Goal: Check status: Check status

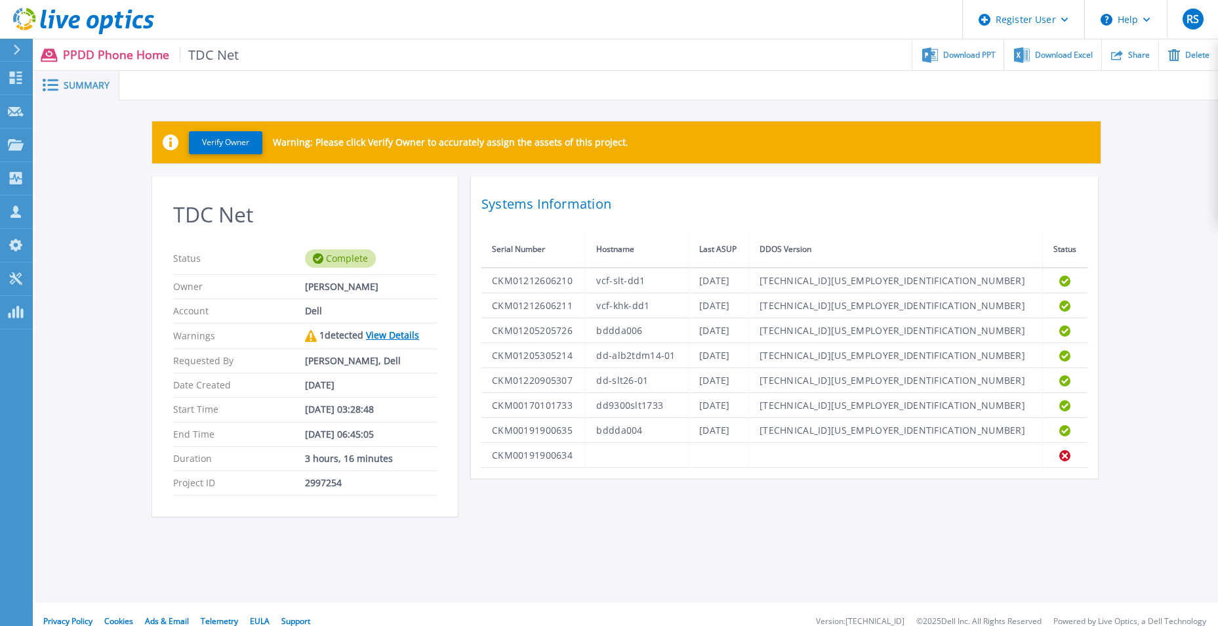
click at [82, 20] on icon at bounding box center [83, 21] width 141 height 27
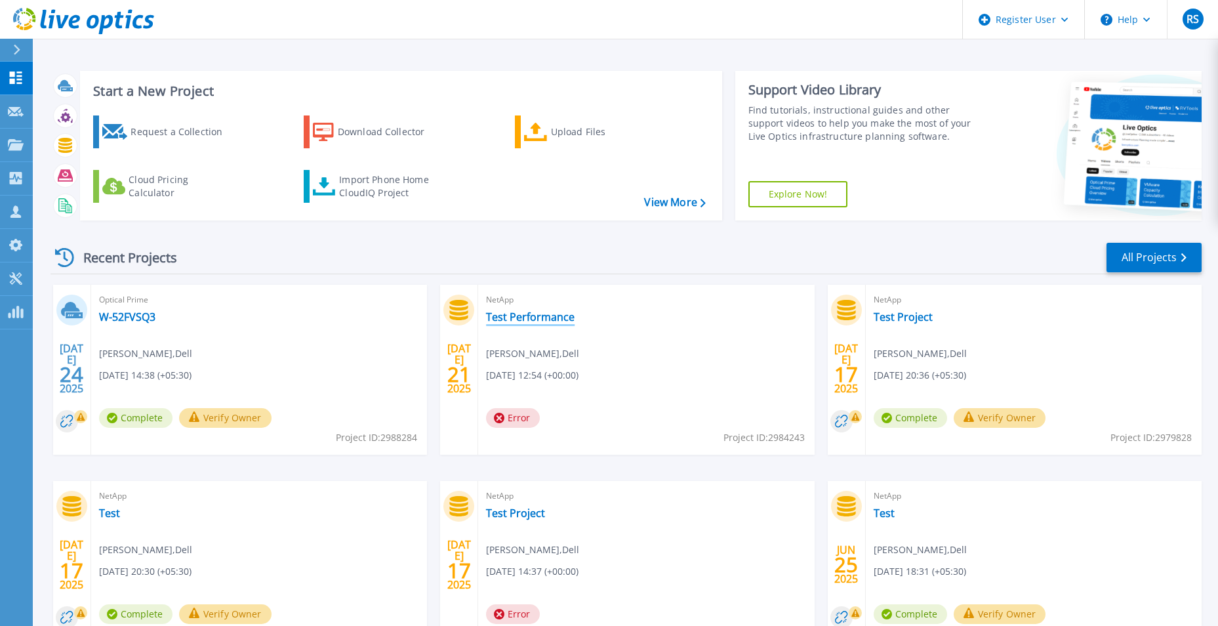
click at [550, 318] on link "Test Performance" at bounding box center [530, 316] width 89 height 13
drag, startPoint x: 767, startPoint y: 257, endPoint x: 770, endPoint y: 250, distance: 7.3
click at [767, 257] on div "Recent Projects All Projects" at bounding box center [625, 257] width 1151 height 33
